Goal: Transaction & Acquisition: Book appointment/travel/reservation

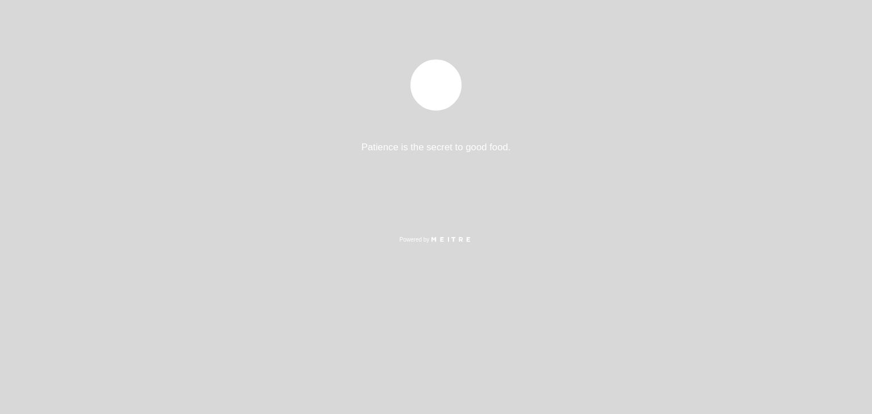
select select "es"
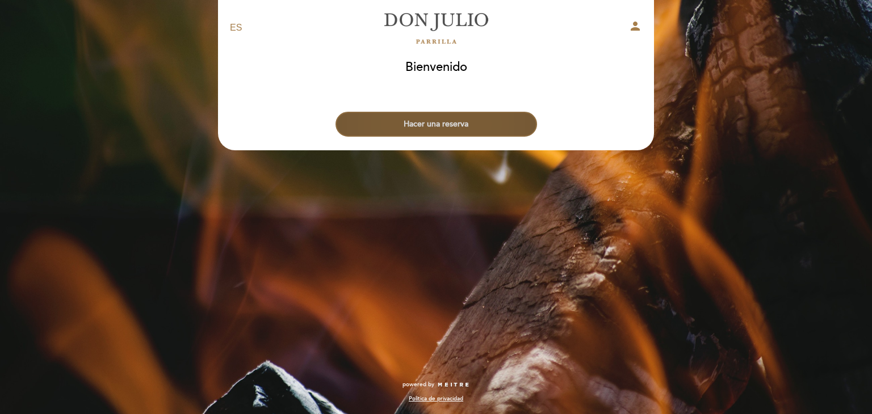
click at [423, 128] on button "Hacer una reserva" at bounding box center [437, 124] width 202 height 25
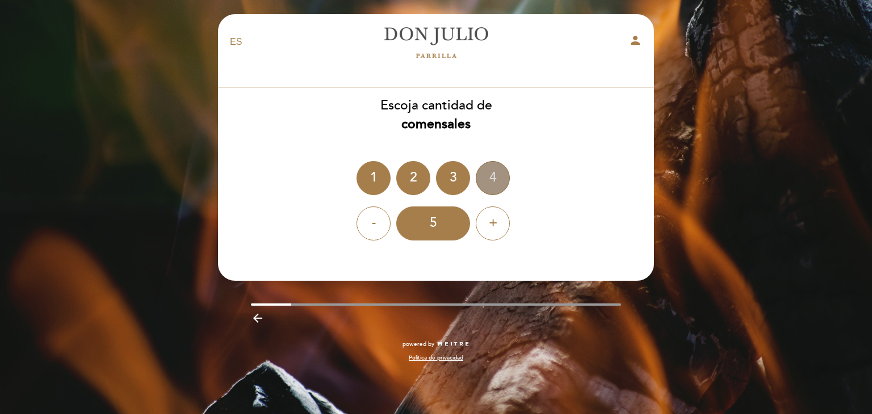
click at [487, 173] on div "4" at bounding box center [493, 178] width 34 height 34
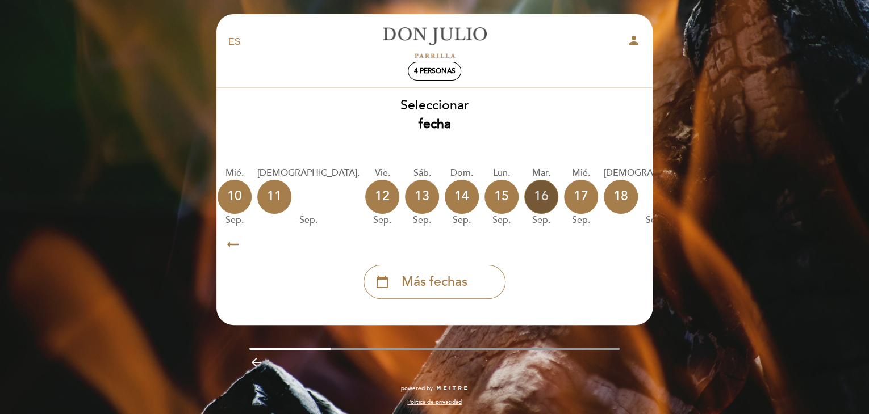
scroll to position [0, 332]
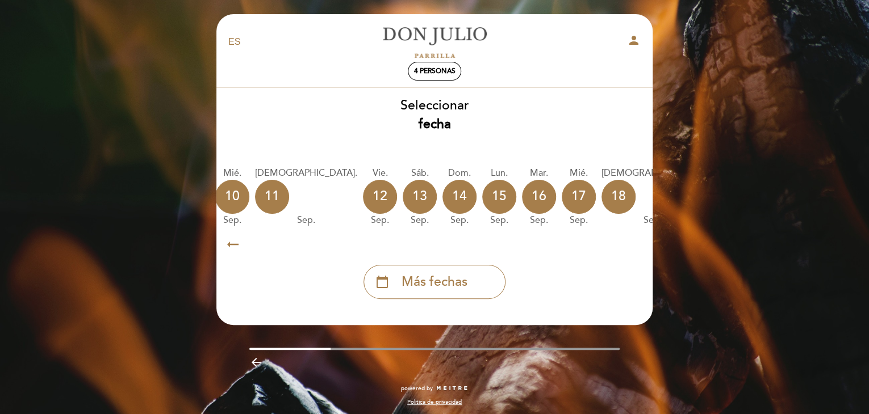
click at [759, 200] on icon "calendar_today" at bounding box center [766, 196] width 14 height 19
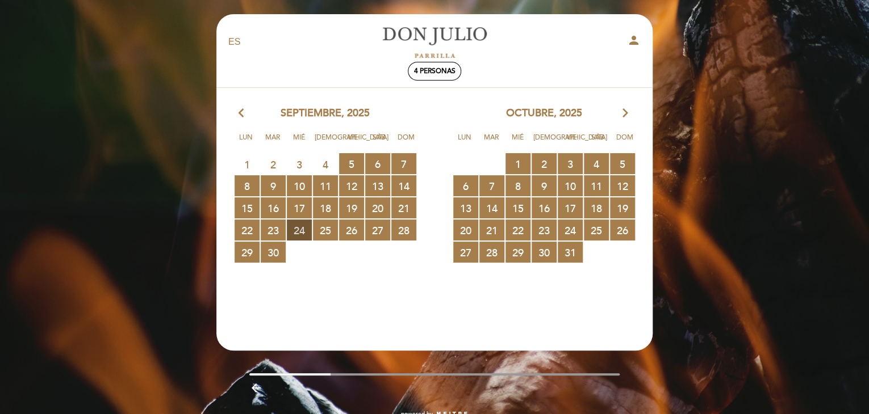
click at [296, 229] on span "24 RESERVAS DISPONIBLES" at bounding box center [299, 230] width 25 height 21
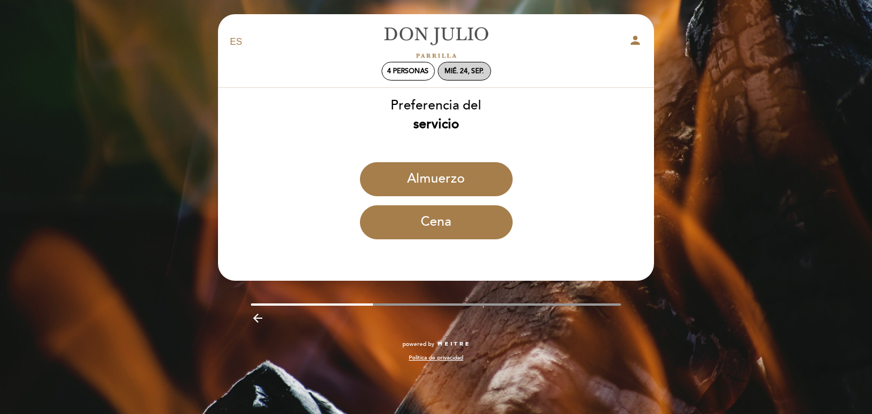
click at [470, 66] on div "mié. 24, sep." at bounding box center [464, 71] width 53 height 19
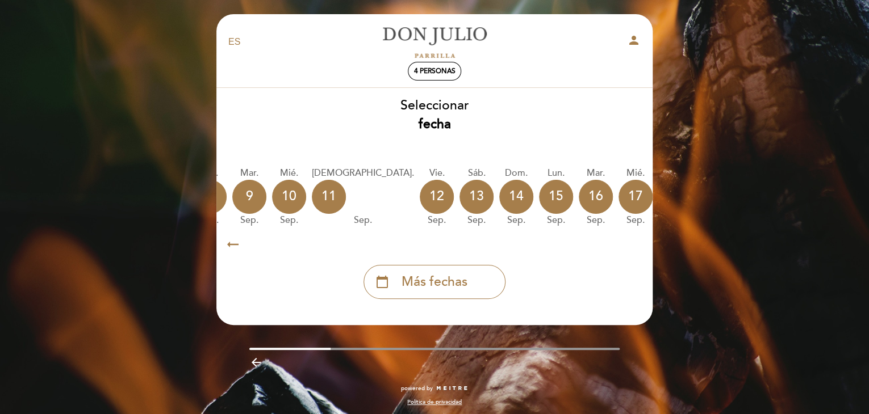
scroll to position [0, 334]
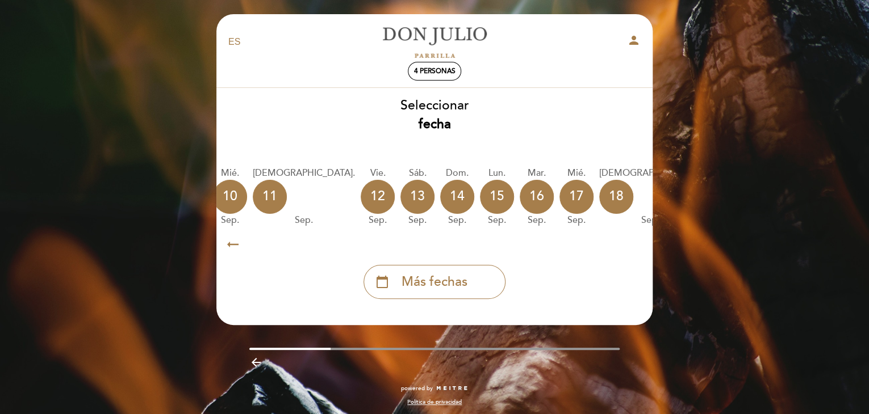
click at [757, 199] on icon "calendar_today" at bounding box center [764, 196] width 14 height 19
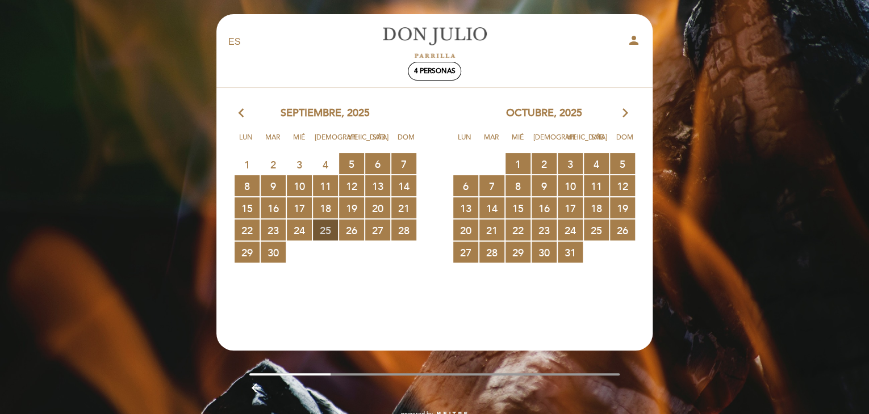
click at [322, 236] on span "25 RESERVAS DISPONIBLES" at bounding box center [325, 230] width 25 height 21
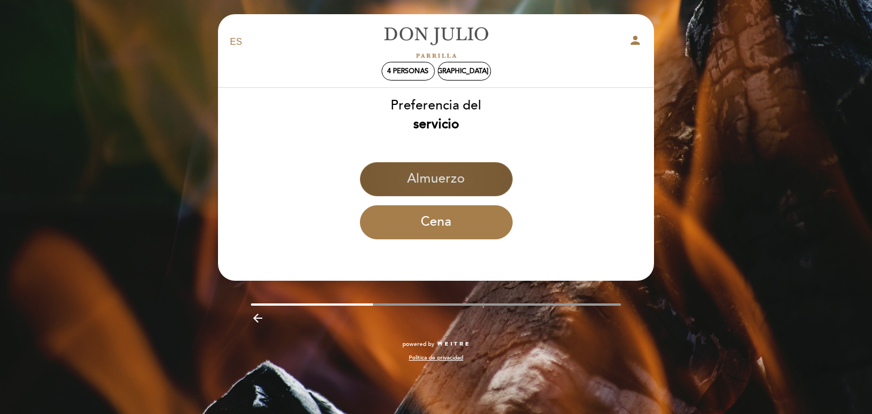
click at [433, 179] on button "Almuerzo" at bounding box center [436, 179] width 153 height 34
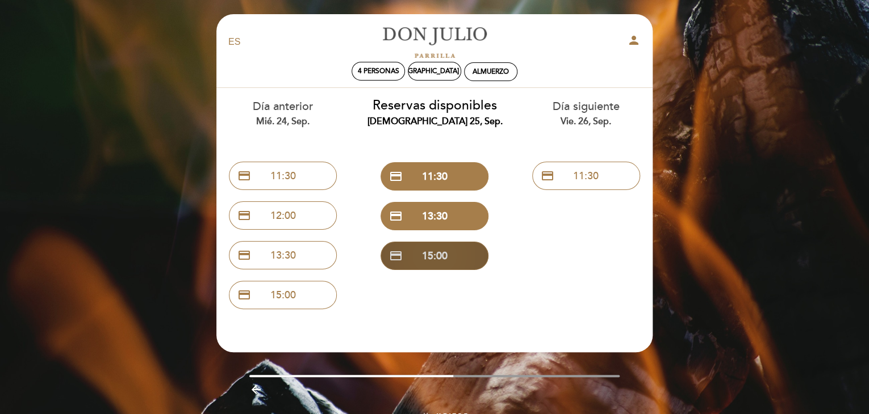
click at [425, 263] on button "credit_card 15:00" at bounding box center [434, 256] width 108 height 28
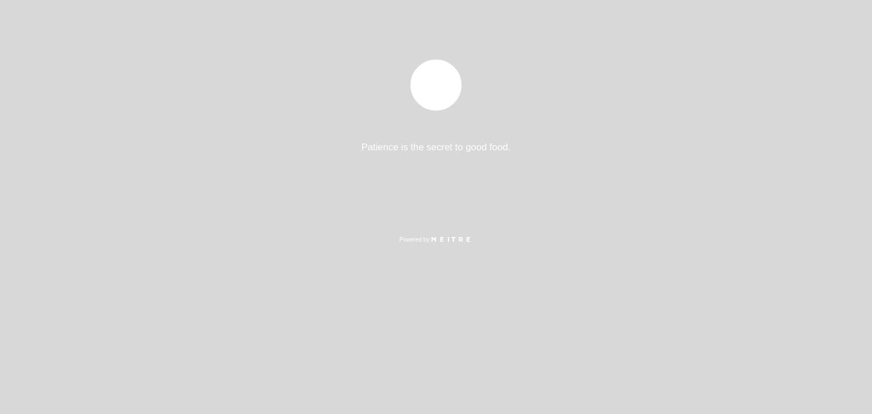
select select "es"
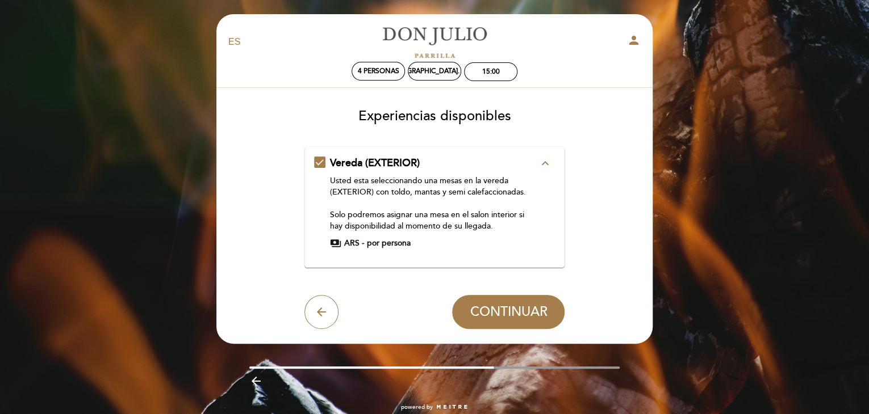
click at [544, 162] on icon "expand_less" at bounding box center [545, 164] width 14 height 14
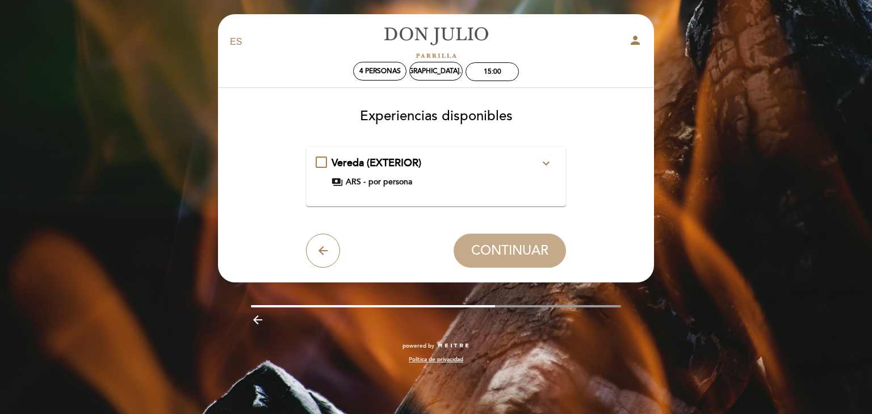
click at [548, 163] on icon "expand_more" at bounding box center [546, 164] width 14 height 14
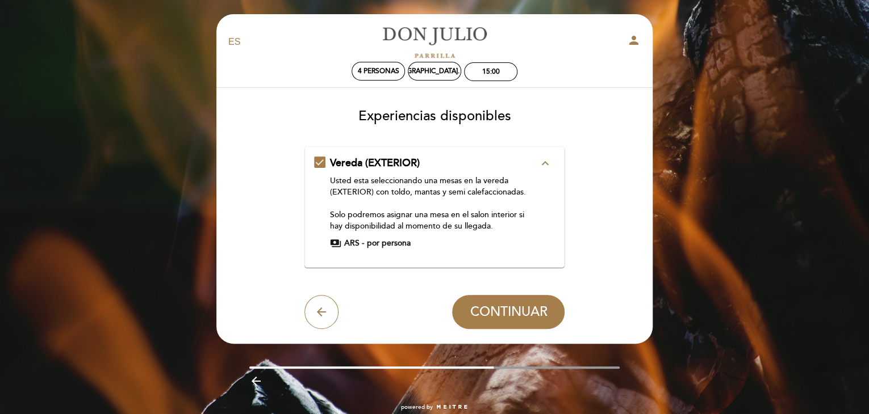
click at [545, 162] on icon "expand_less" at bounding box center [545, 164] width 14 height 14
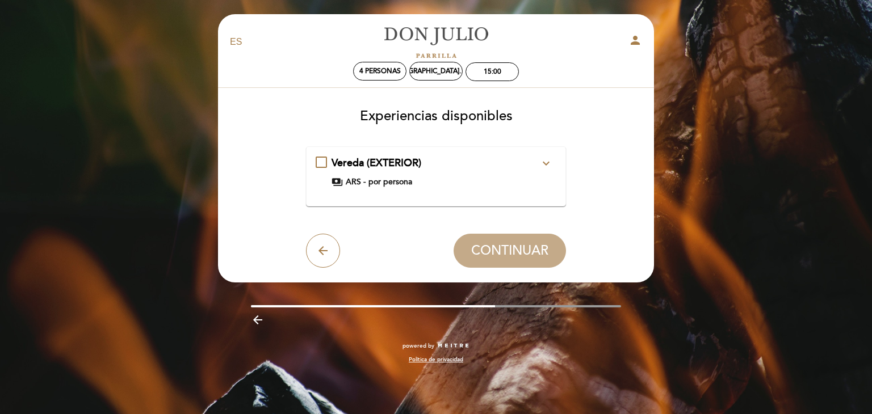
click at [545, 162] on icon "expand_more" at bounding box center [546, 164] width 14 height 14
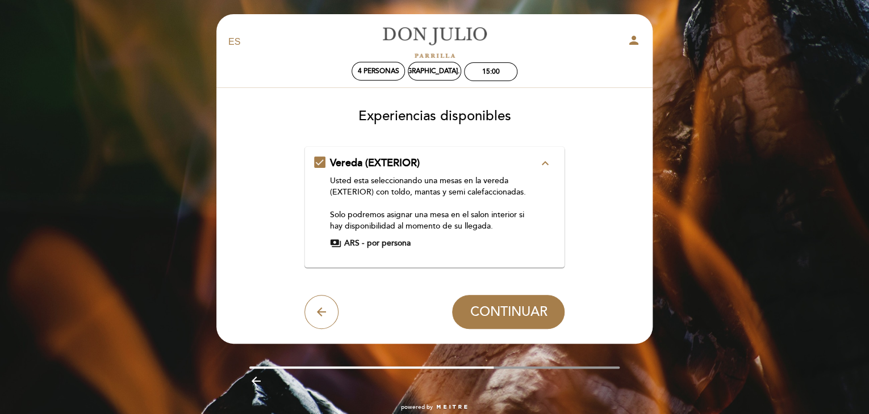
click at [477, 247] on div "payments ARS - por persona" at bounding box center [434, 243] width 208 height 11
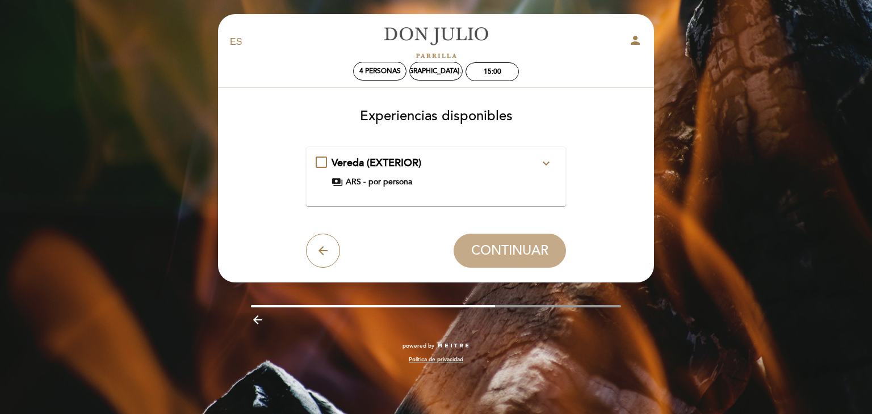
click at [433, 173] on div "Vereda (EXTERIOR) expand_more Usted esta seleccionando una mesas en la vereda (…" at bounding box center [436, 172] width 241 height 32
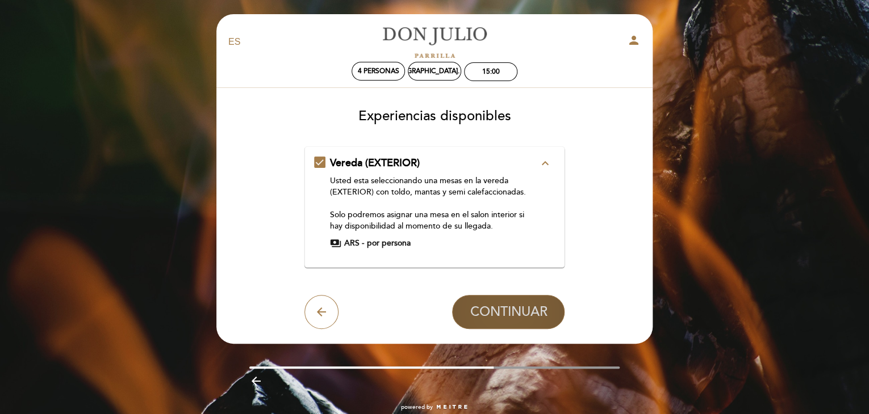
click at [498, 308] on span "CONTINUAR" at bounding box center [508, 312] width 77 height 16
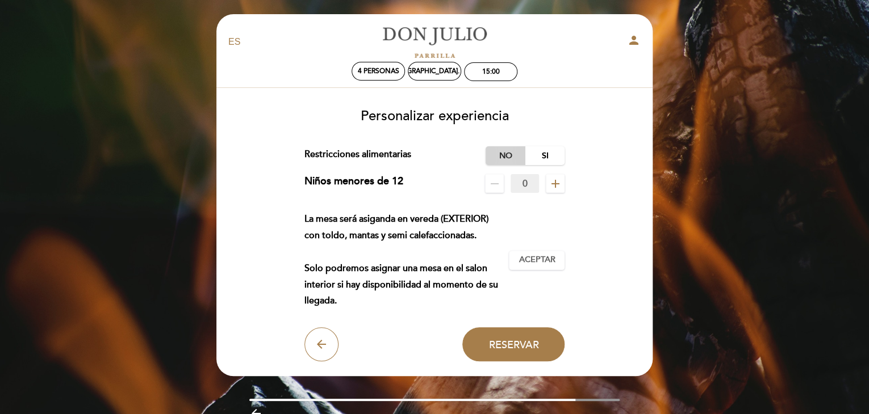
click at [502, 157] on label "No" at bounding box center [505, 155] width 40 height 19
click at [528, 269] on button "Aceptar Aceptado" at bounding box center [537, 260] width 56 height 19
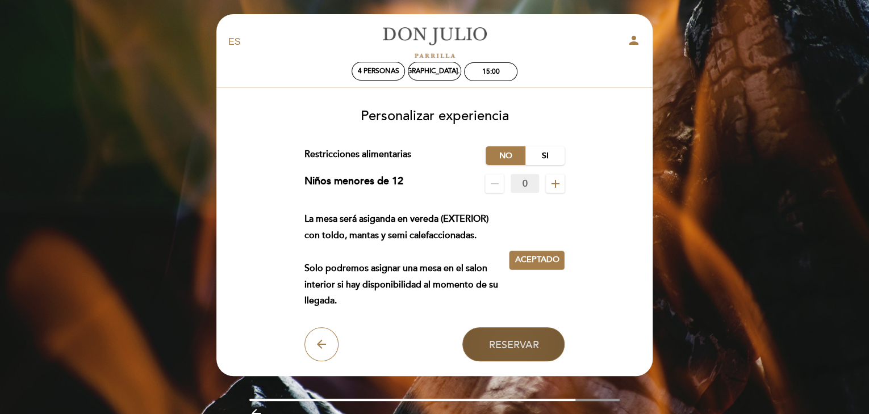
click at [511, 346] on span "Reservar" at bounding box center [513, 344] width 50 height 12
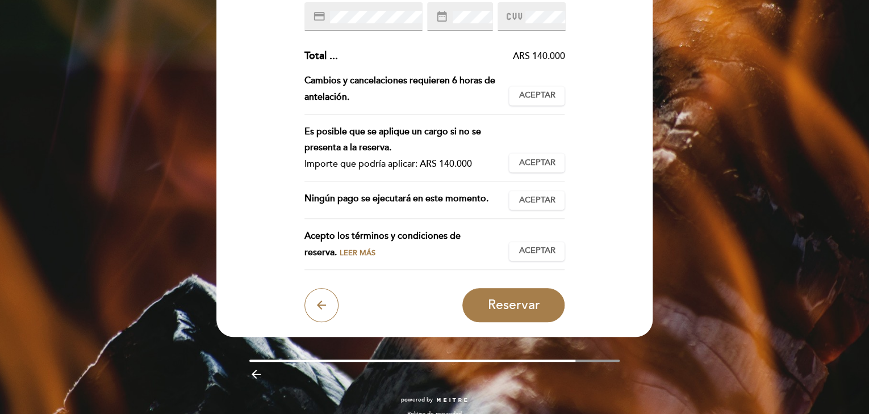
scroll to position [255, 0]
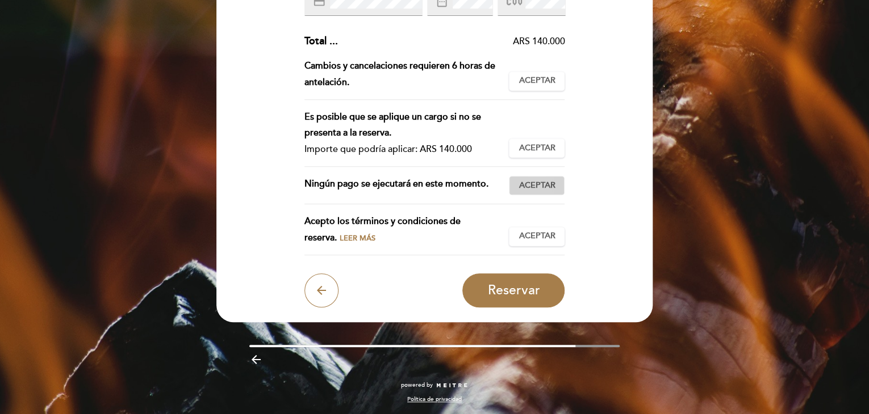
click at [534, 185] on span "Aceptar" at bounding box center [536, 186] width 36 height 12
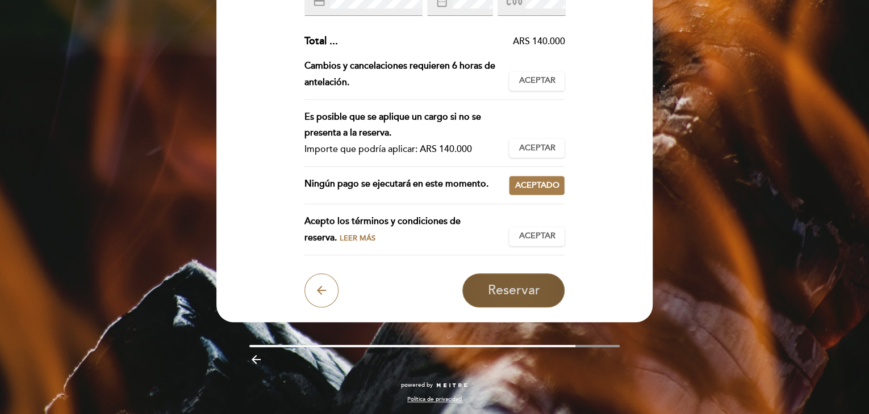
click at [519, 287] on span "Reservar" at bounding box center [513, 291] width 52 height 16
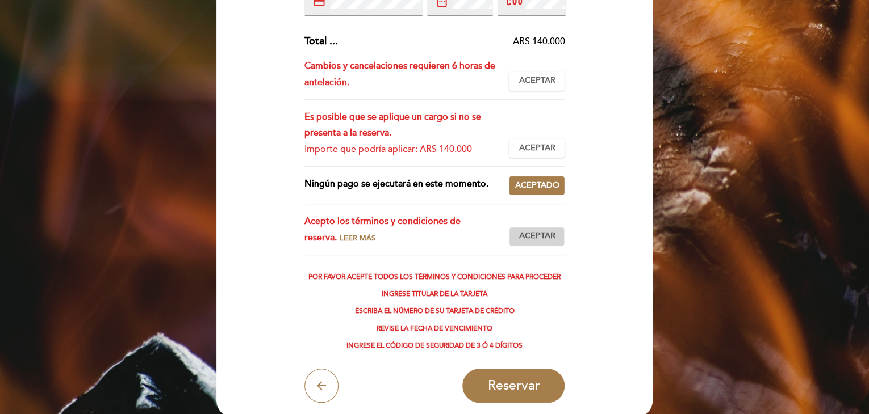
click at [531, 236] on span "Aceptar" at bounding box center [536, 236] width 36 height 12
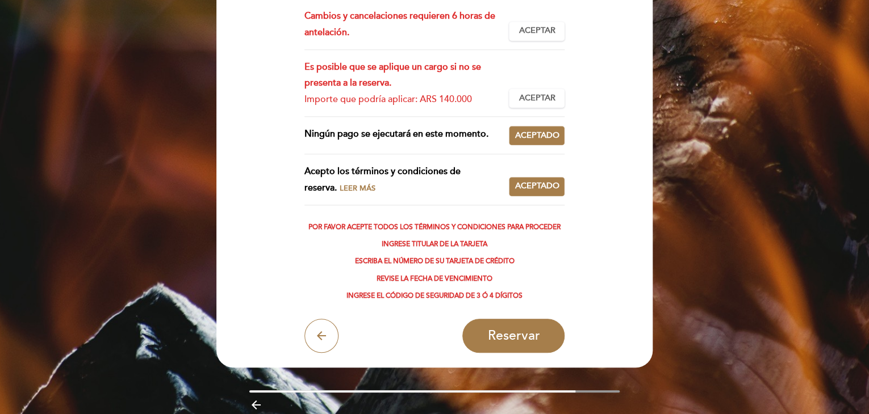
scroll to position [309, 0]
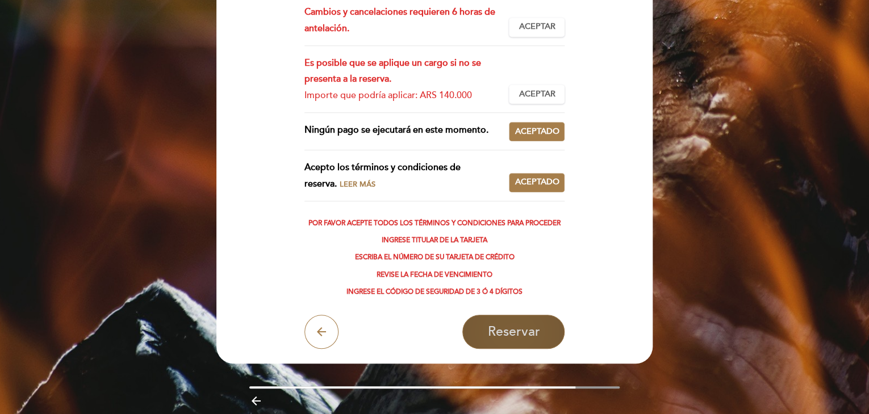
click at [508, 331] on span "Reservar" at bounding box center [513, 332] width 52 height 16
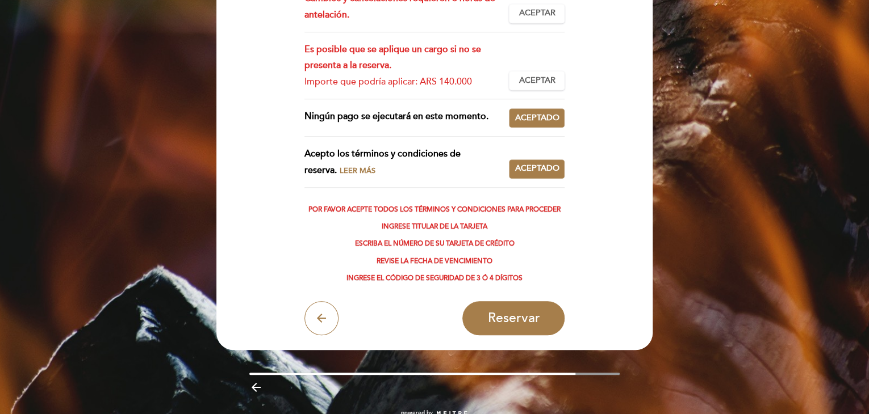
scroll to position [323, 0]
click at [514, 310] on span "Reservar" at bounding box center [513, 318] width 52 height 16
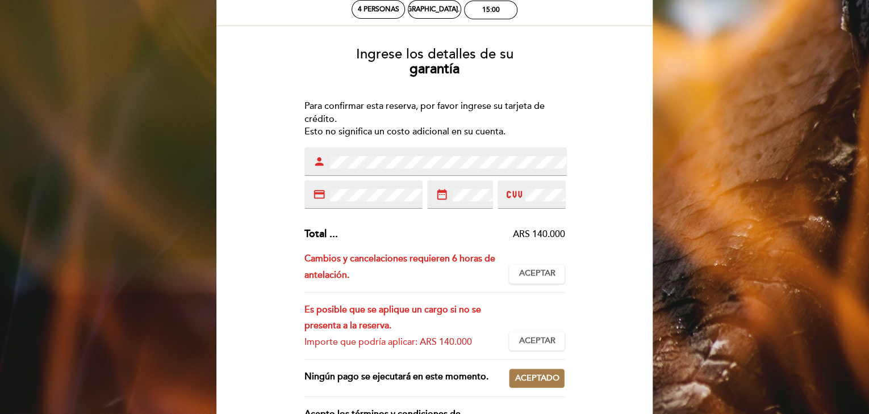
scroll to position [0, 0]
